Goal: Register for event/course

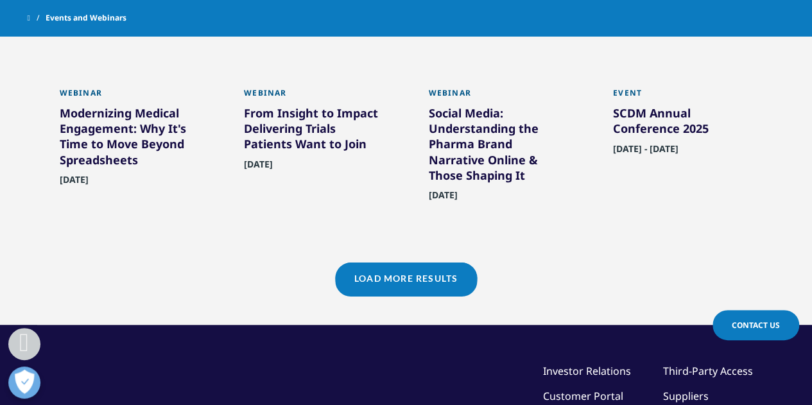
scroll to position [1069, 0]
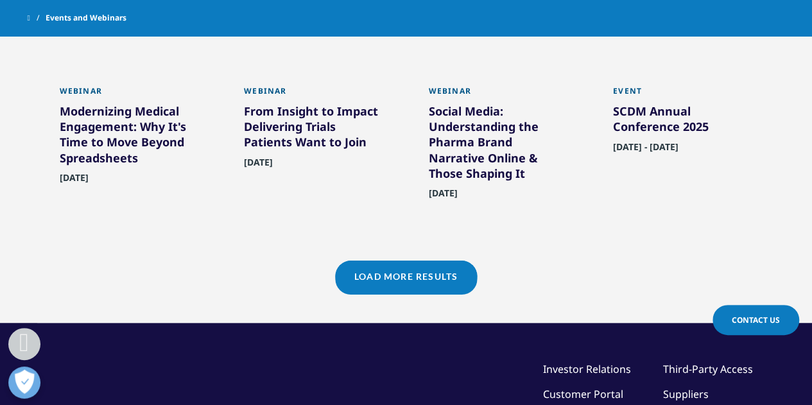
click at [409, 288] on link "Load More Results" at bounding box center [406, 276] width 142 height 31
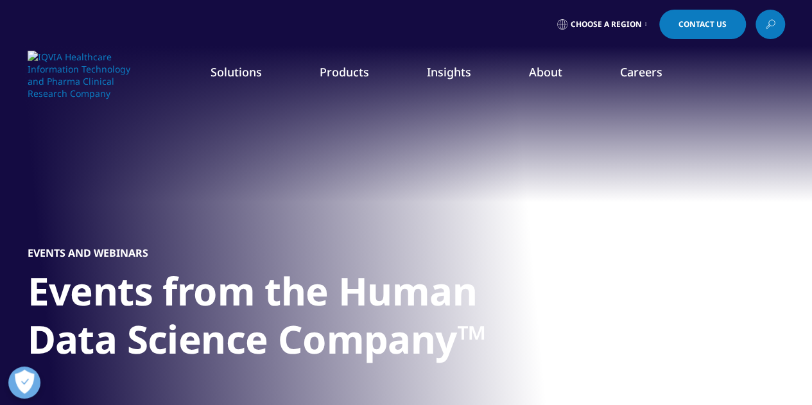
scroll to position [3, 0]
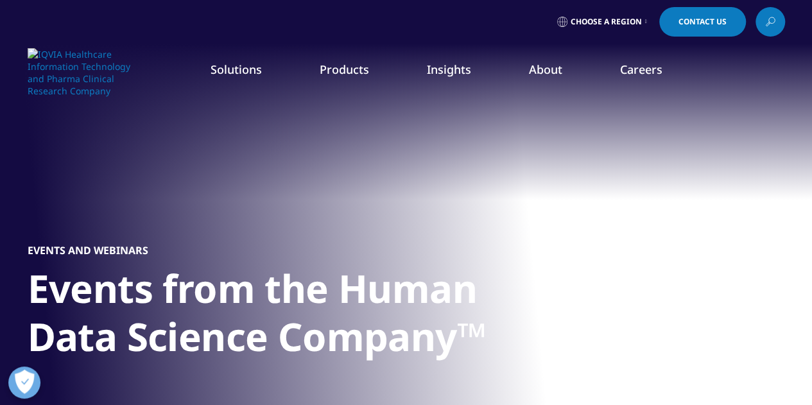
click at [107, 231] on link "Real World Evidence" at bounding box center [77, 229] width 90 height 13
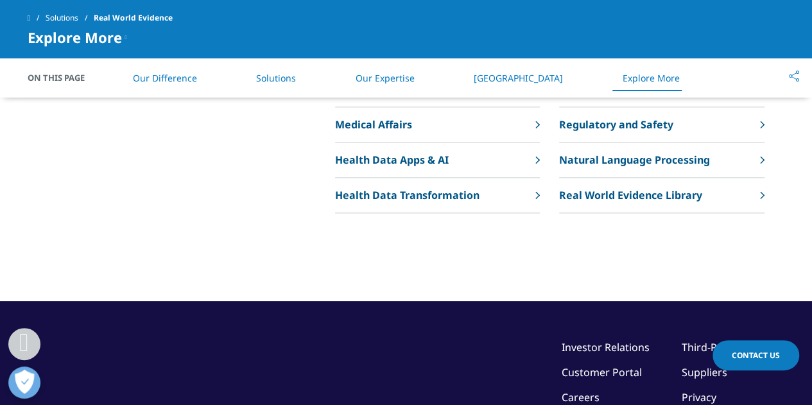
scroll to position [3206, 0]
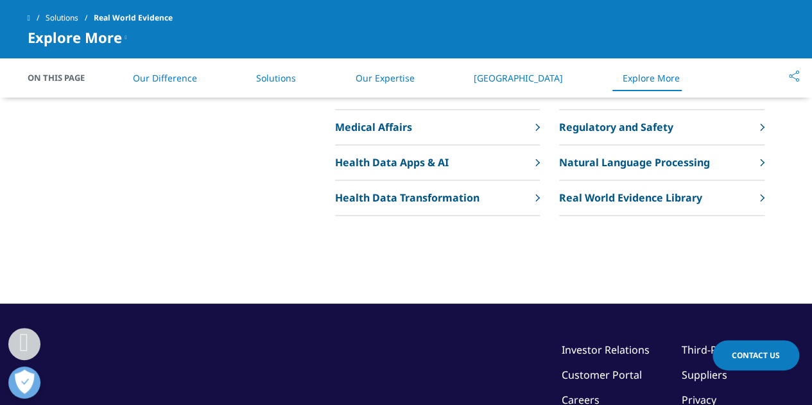
click at [643, 206] on p "Real World Evidence Library" at bounding box center [630, 197] width 143 height 15
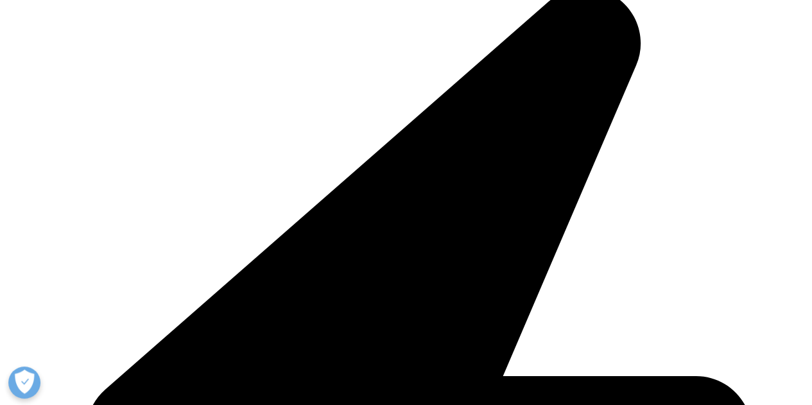
scroll to position [337, 0]
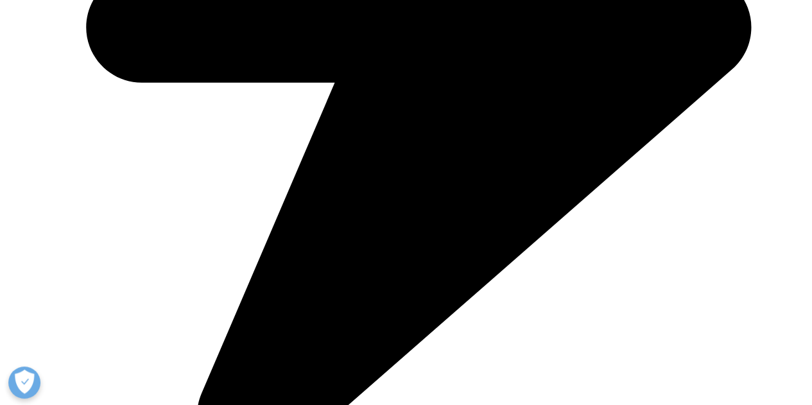
scroll to position [1681, 0]
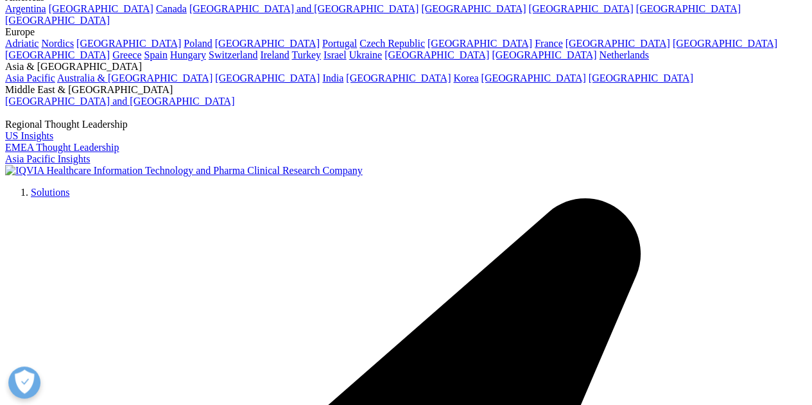
scroll to position [0, 0]
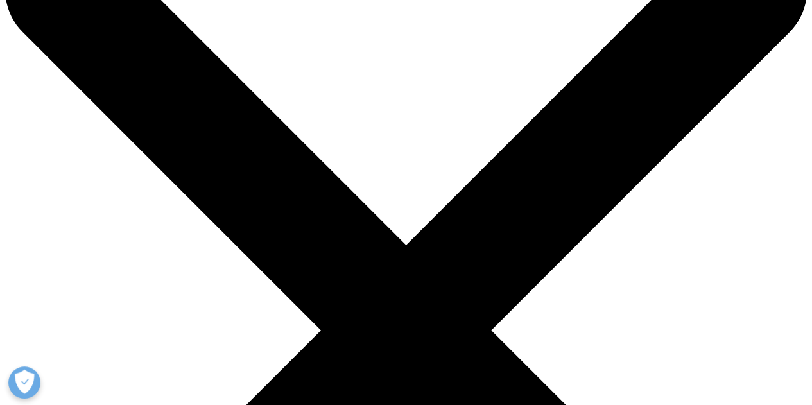
scroll to position [90, 0]
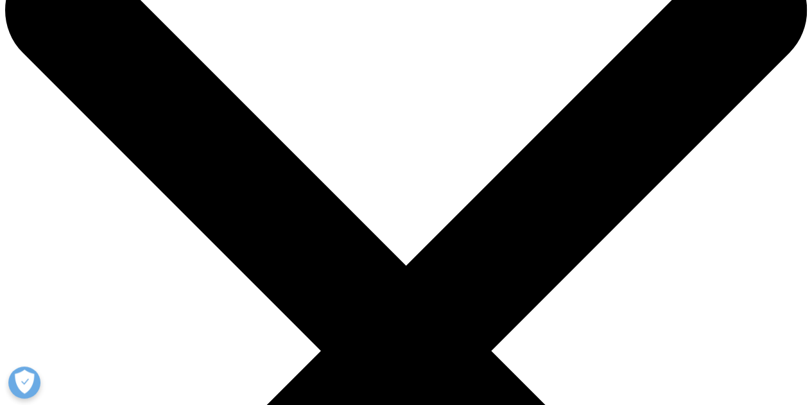
scroll to position [70, 0]
